Goal: Transaction & Acquisition: Download file/media

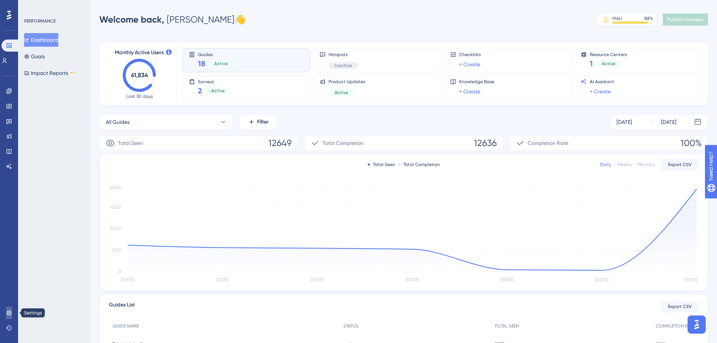
click at [10, 311] on icon at bounding box center [8, 312] width 5 height 5
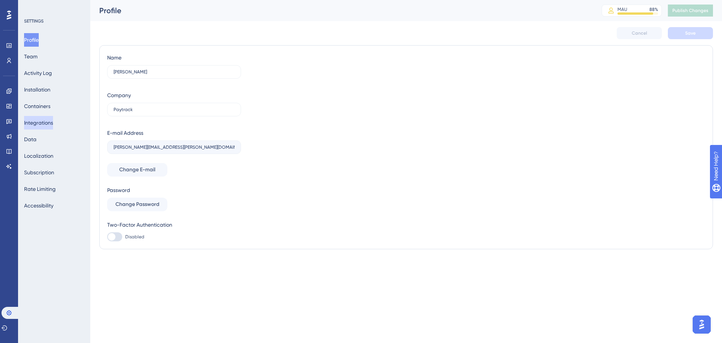
click at [41, 123] on button "Integrations" at bounding box center [38, 123] width 29 height 14
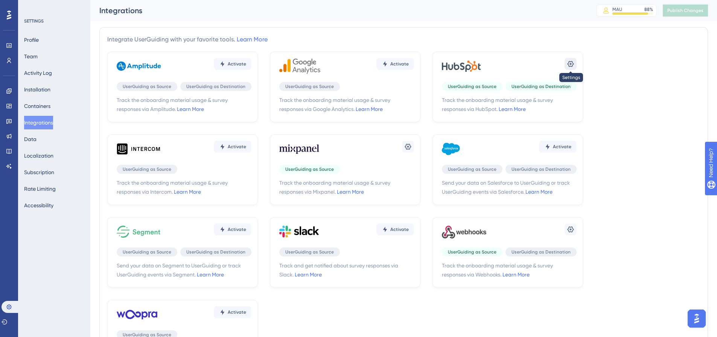
click at [568, 65] on icon at bounding box center [571, 64] width 8 height 8
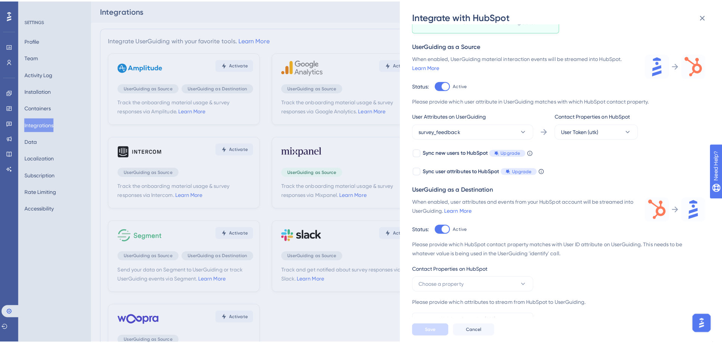
scroll to position [69, 0]
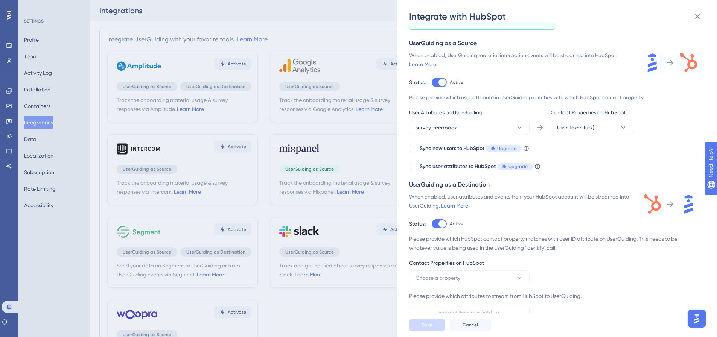
click at [38, 97] on div "Integrate with HubSpot Track the onboarding material usage & survey responses v…" at bounding box center [358, 168] width 717 height 337
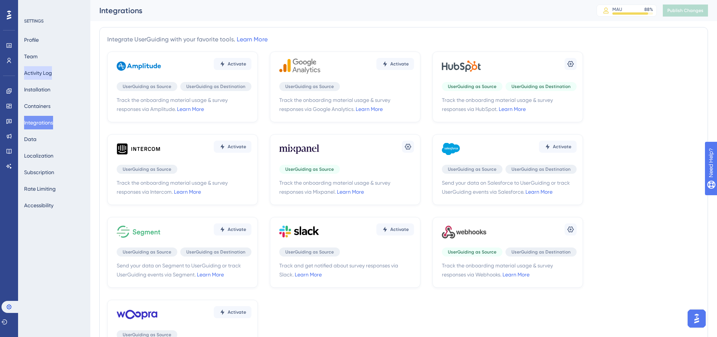
click at [36, 78] on button "Activity Log" at bounding box center [38, 73] width 28 height 14
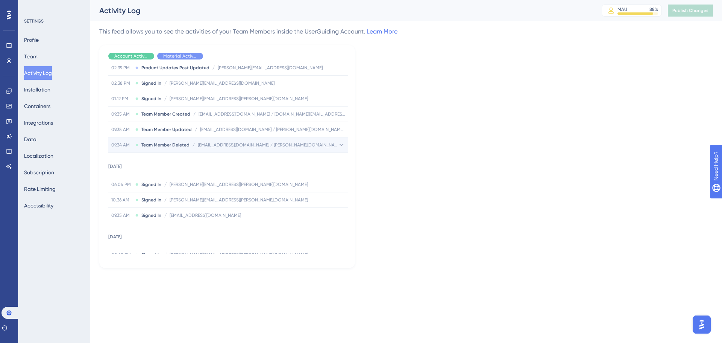
scroll to position [263, 0]
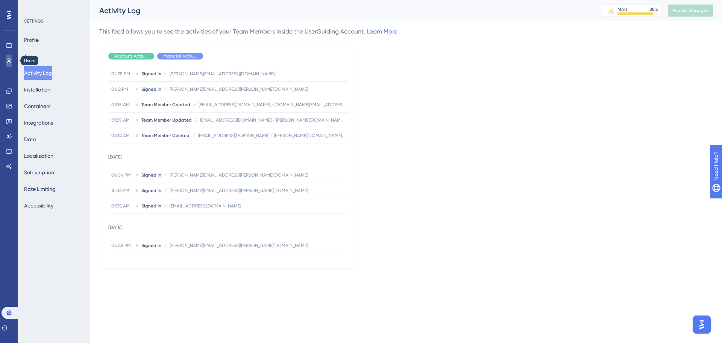
click at [9, 59] on icon at bounding box center [9, 61] width 6 height 6
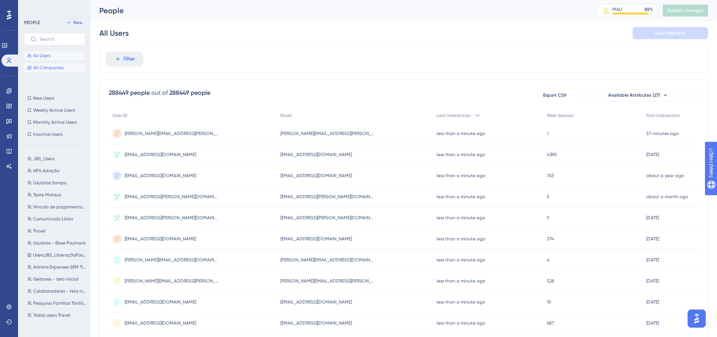
click at [62, 64] on button "All Companies" at bounding box center [54, 67] width 61 height 9
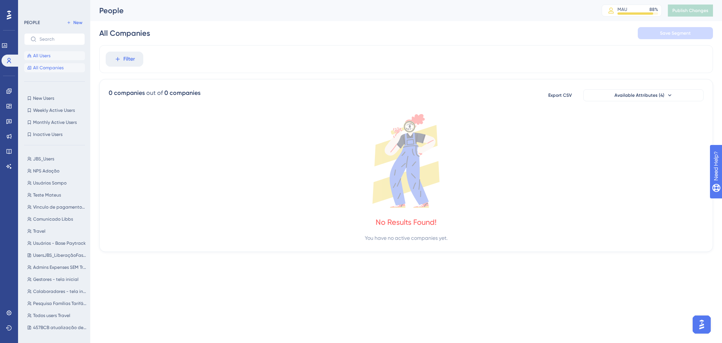
click at [35, 57] on span "All Users" at bounding box center [41, 56] width 17 height 6
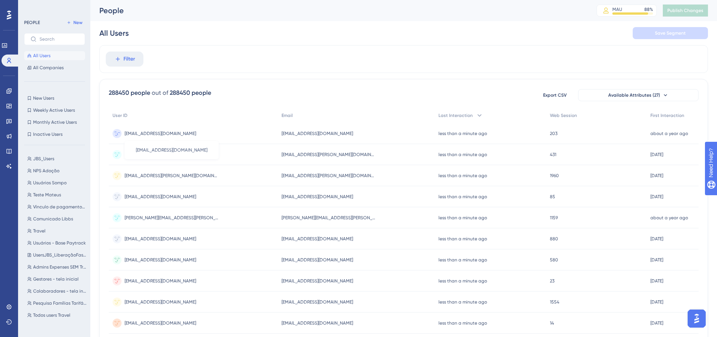
click at [195, 131] on span "[EMAIL_ADDRESS][DOMAIN_NAME]" at bounding box center [160, 134] width 71 height 6
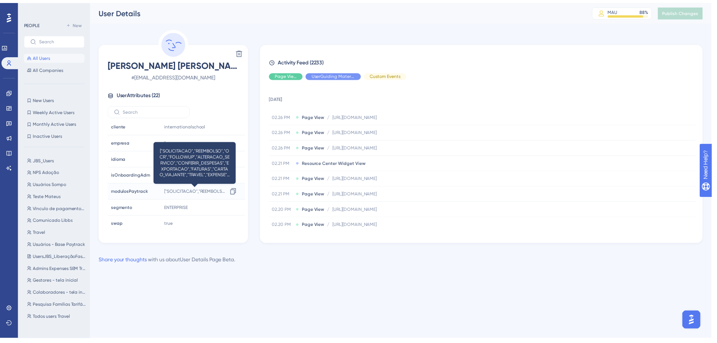
scroll to position [226, 0]
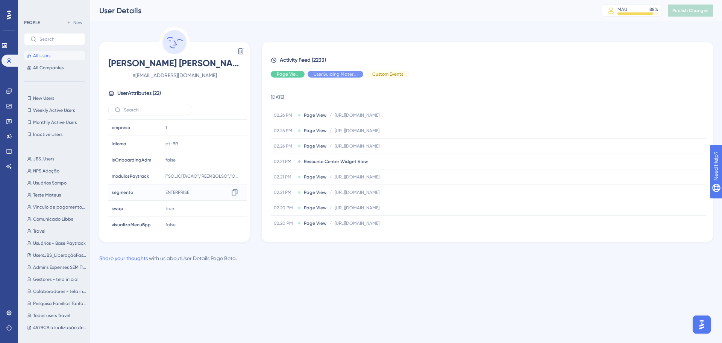
click at [194, 189] on div "ENTERPRISE Copy ENTERPRISE" at bounding box center [203, 192] width 81 height 15
click at [187, 189] on div "ENTERPRISE Copy ENTERPRISE" at bounding box center [203, 192] width 81 height 15
click at [149, 192] on div "segmento segmento" at bounding box center [134, 192] width 51 height 15
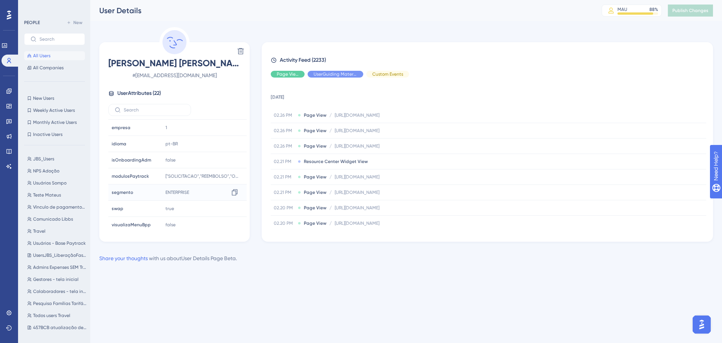
click at [174, 193] on span "ENTERPRISE" at bounding box center [178, 192] width 24 height 6
click at [185, 193] on span "ENTERPRISE" at bounding box center [178, 192] width 24 height 6
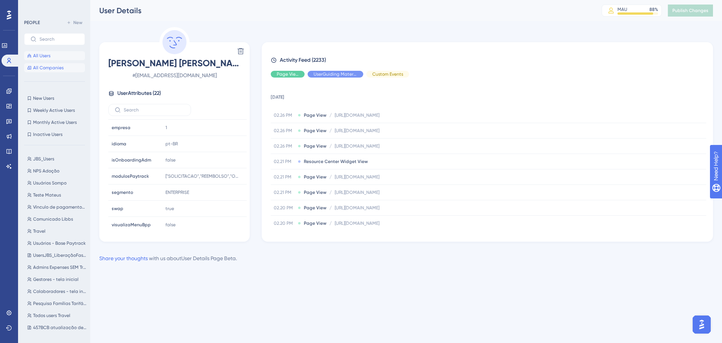
click at [35, 67] on span "All Companies" at bounding box center [48, 68] width 30 height 6
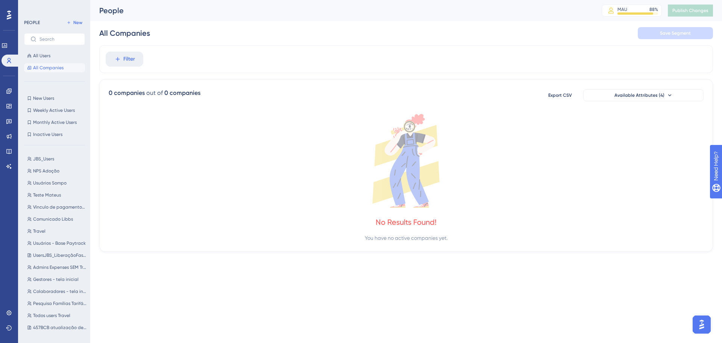
click at [8, 14] on icon at bounding box center [9, 15] width 5 height 10
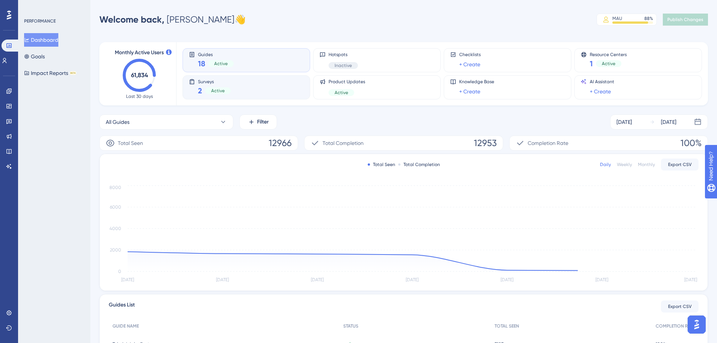
click at [202, 84] on span "Surveys" at bounding box center [214, 81] width 33 height 5
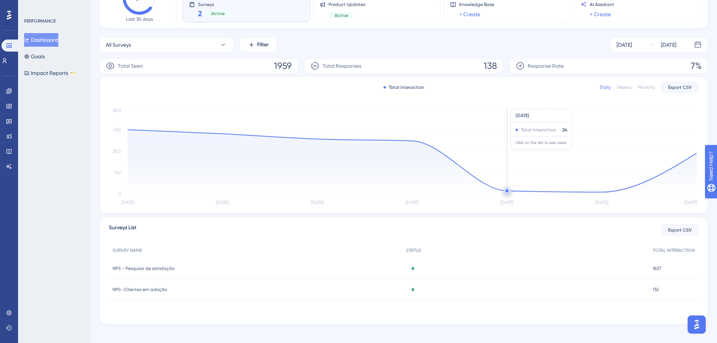
scroll to position [83, 0]
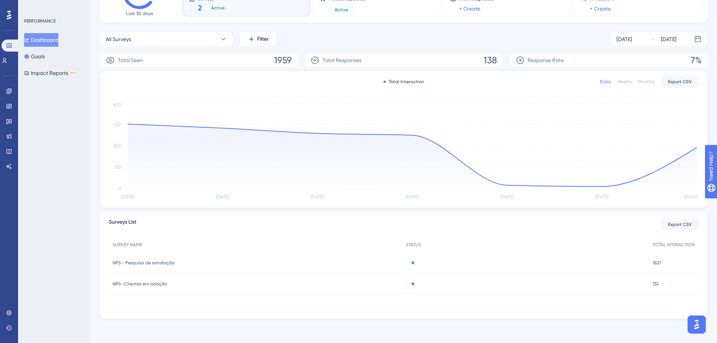
click at [166, 258] on div "NPS - Pesquisa de satisfação NPS - Pesquisa de satisfação" at bounding box center [255, 262] width 293 height 21
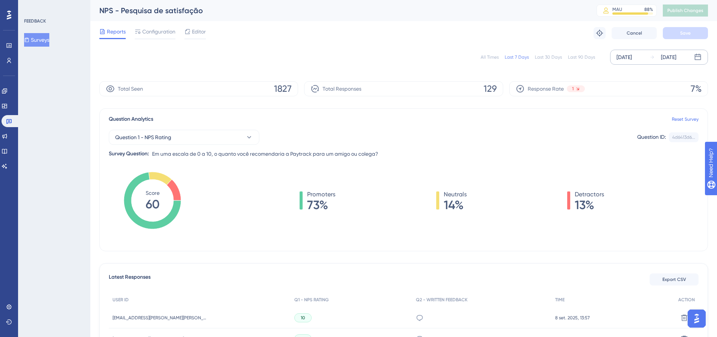
click at [701, 52] on div "[DATE] [DATE]" at bounding box center [659, 57] width 98 height 15
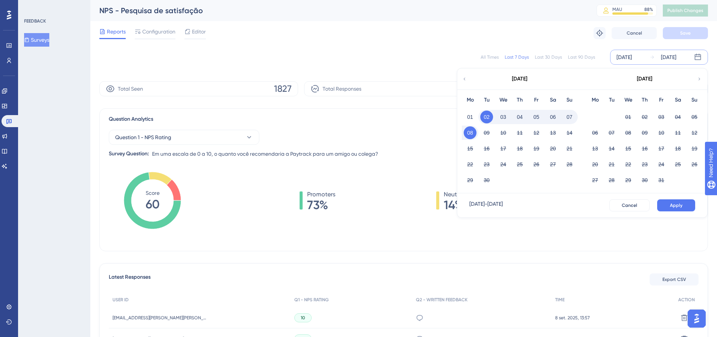
click at [461, 81] on div "[DATE]" at bounding box center [519, 78] width 124 height 21
click at [467, 78] on div "[DATE]" at bounding box center [519, 78] width 124 height 21
click at [463, 80] on icon at bounding box center [464, 79] width 5 height 7
click at [658, 117] on button "01" at bounding box center [661, 117] width 13 height 13
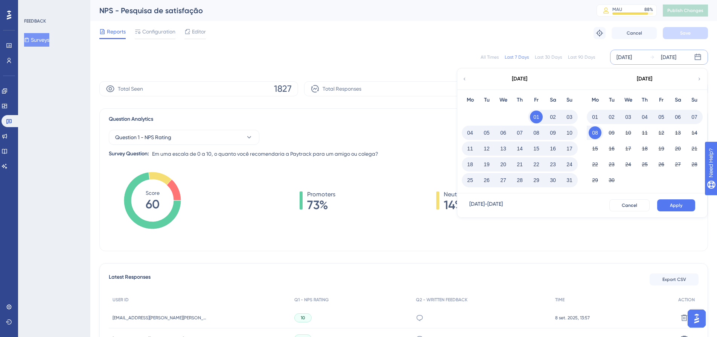
click at [570, 179] on button "31" at bounding box center [569, 180] width 13 height 13
click at [665, 208] on button "Apply" at bounding box center [676, 205] width 38 height 12
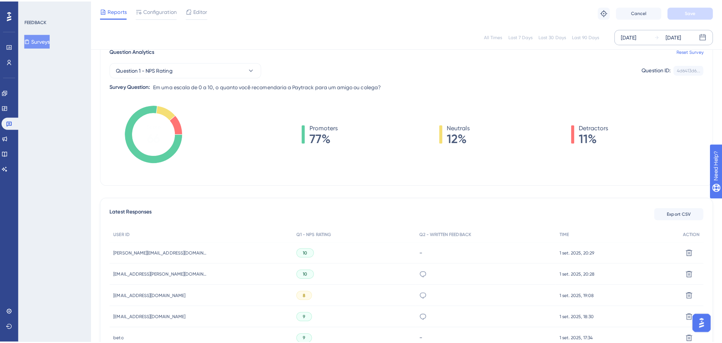
scroll to position [38, 0]
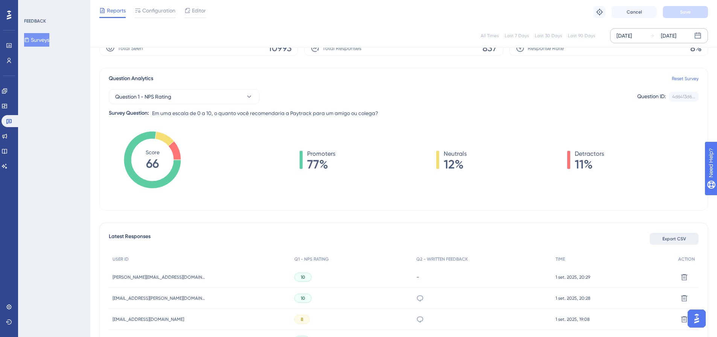
click at [666, 237] on span "Export CSV" at bounding box center [674, 239] width 24 height 6
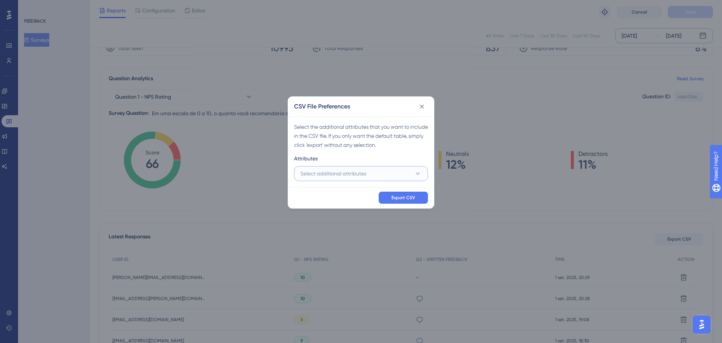
click at [358, 176] on span "Select additional attributes" at bounding box center [334, 173] width 66 height 9
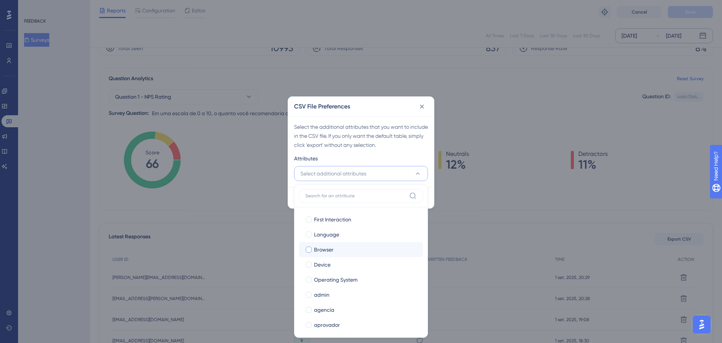
scroll to position [75, 0]
click at [318, 252] on span "admin" at bounding box center [321, 249] width 15 height 9
checkbox input "true"
click at [319, 275] on span "aprovador" at bounding box center [327, 279] width 26 height 9
checkbox input "true"
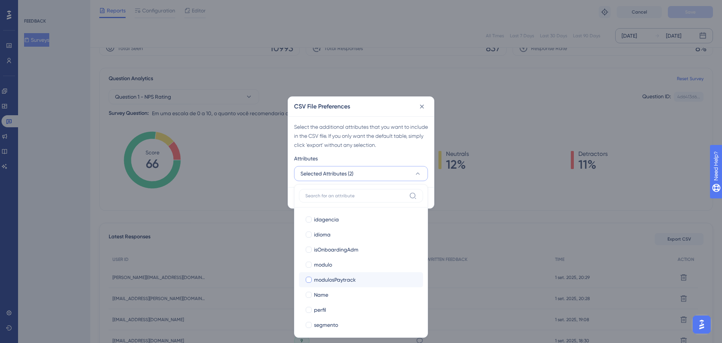
click at [326, 279] on span "modulosPaytrack" at bounding box center [335, 279] width 42 height 9
checkbox input "true"
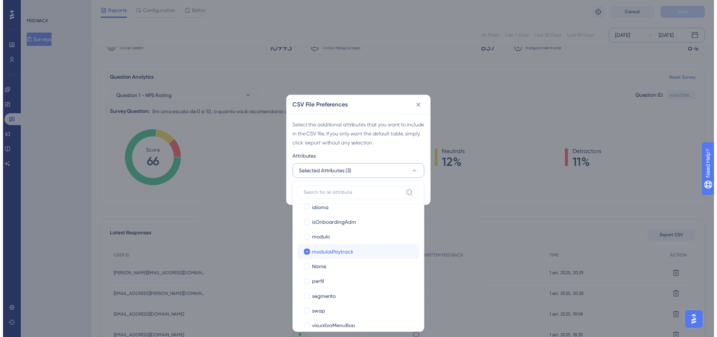
scroll to position [275, 0]
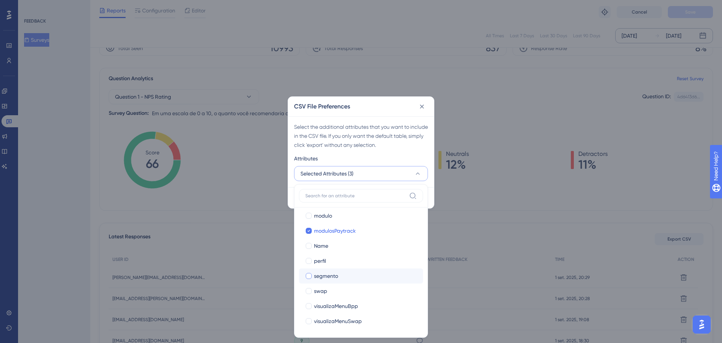
click at [326, 280] on span "segmento" at bounding box center [326, 275] width 24 height 9
checkbox input "true"
click at [406, 142] on div "Select the additional attributes that you want to include in the CSV file. If y…" at bounding box center [361, 135] width 134 height 27
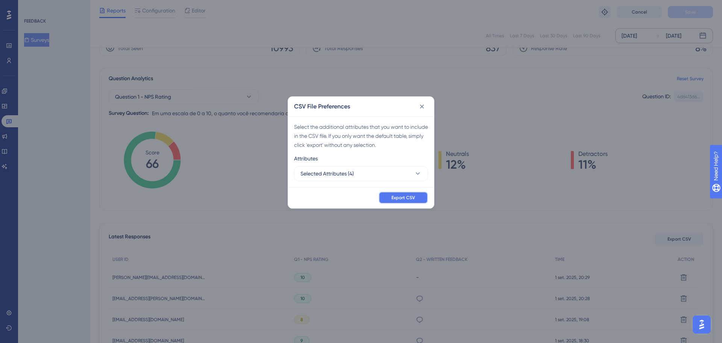
click at [410, 196] on span "Export CSV" at bounding box center [404, 198] width 24 height 6
